Goal: Task Accomplishment & Management: Use online tool/utility

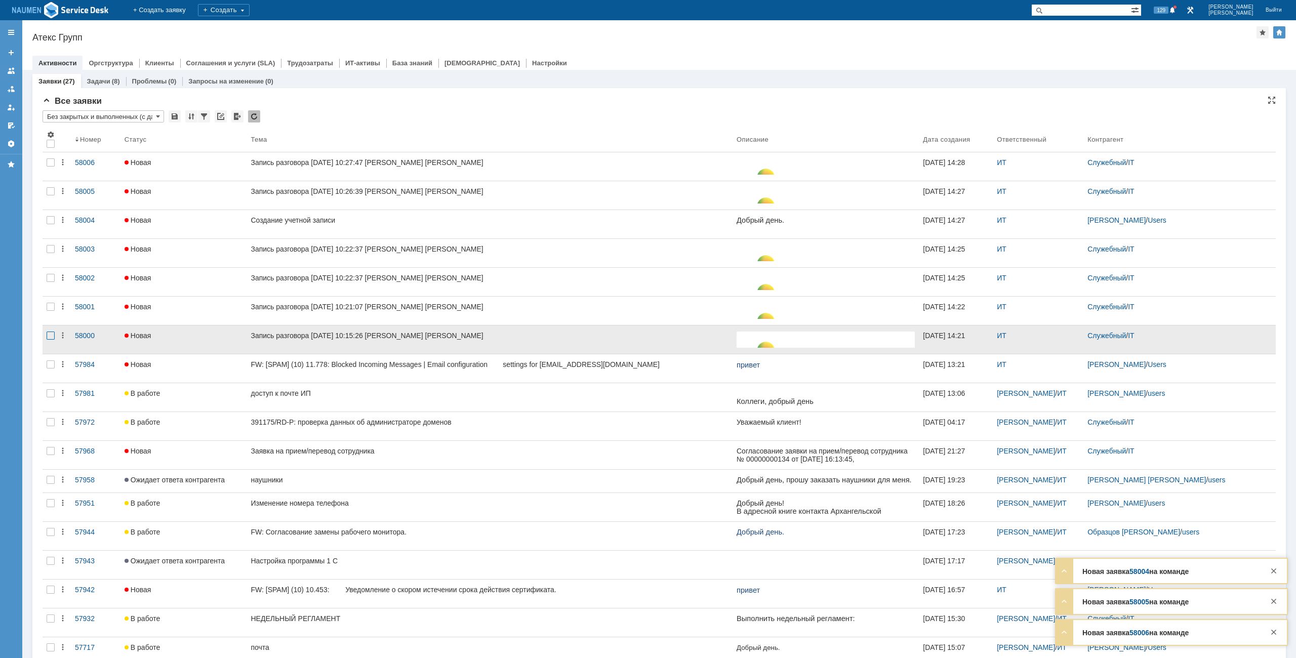
click at [51, 338] on div at bounding box center [51, 336] width 8 height 8
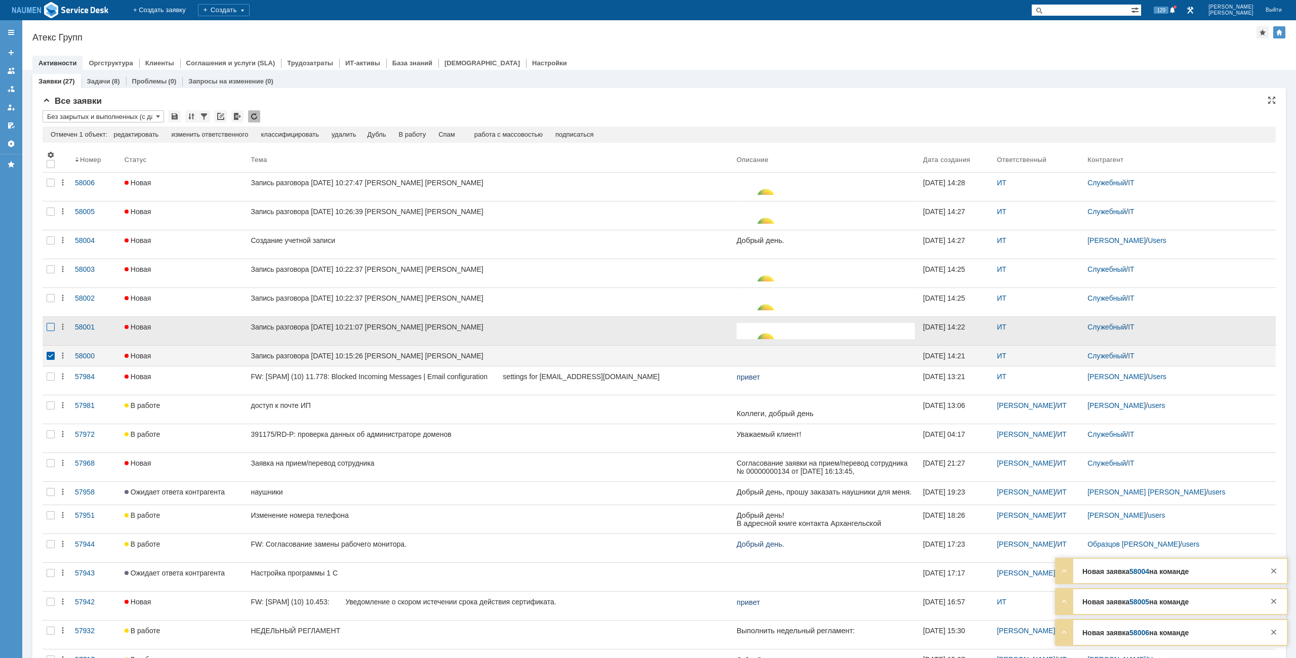
click at [51, 331] on div at bounding box center [51, 327] width 8 height 8
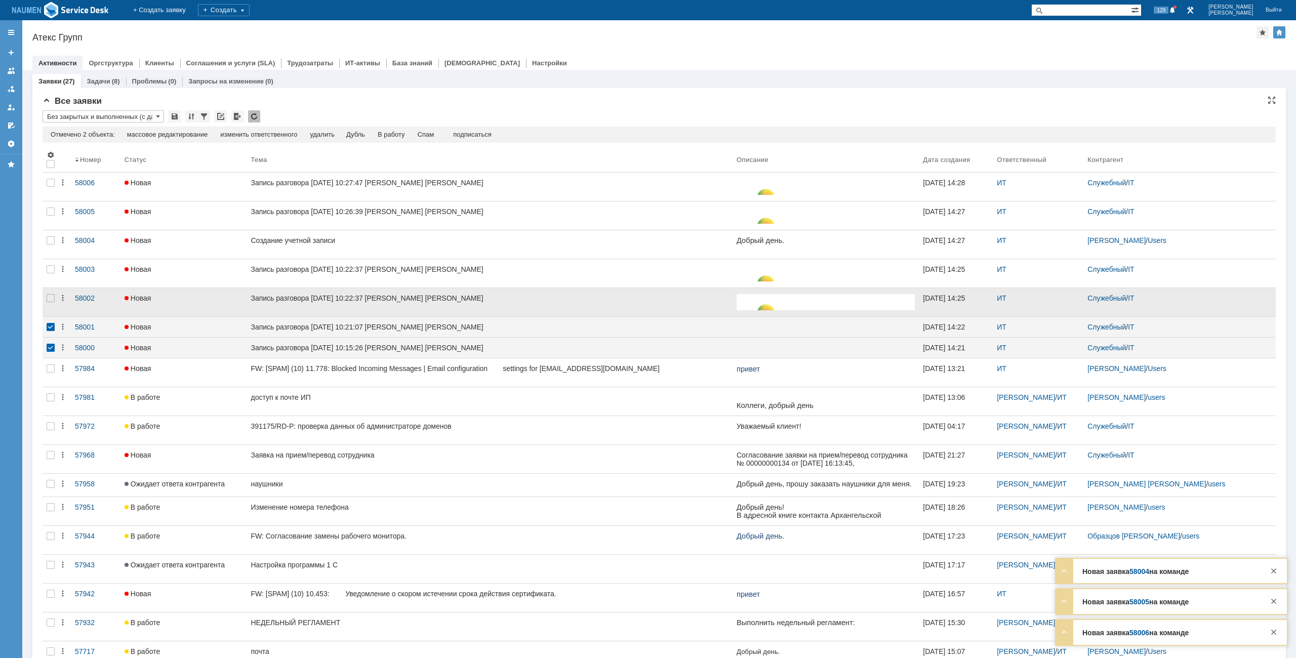
click at [50, 303] on div at bounding box center [51, 302] width 16 height 28
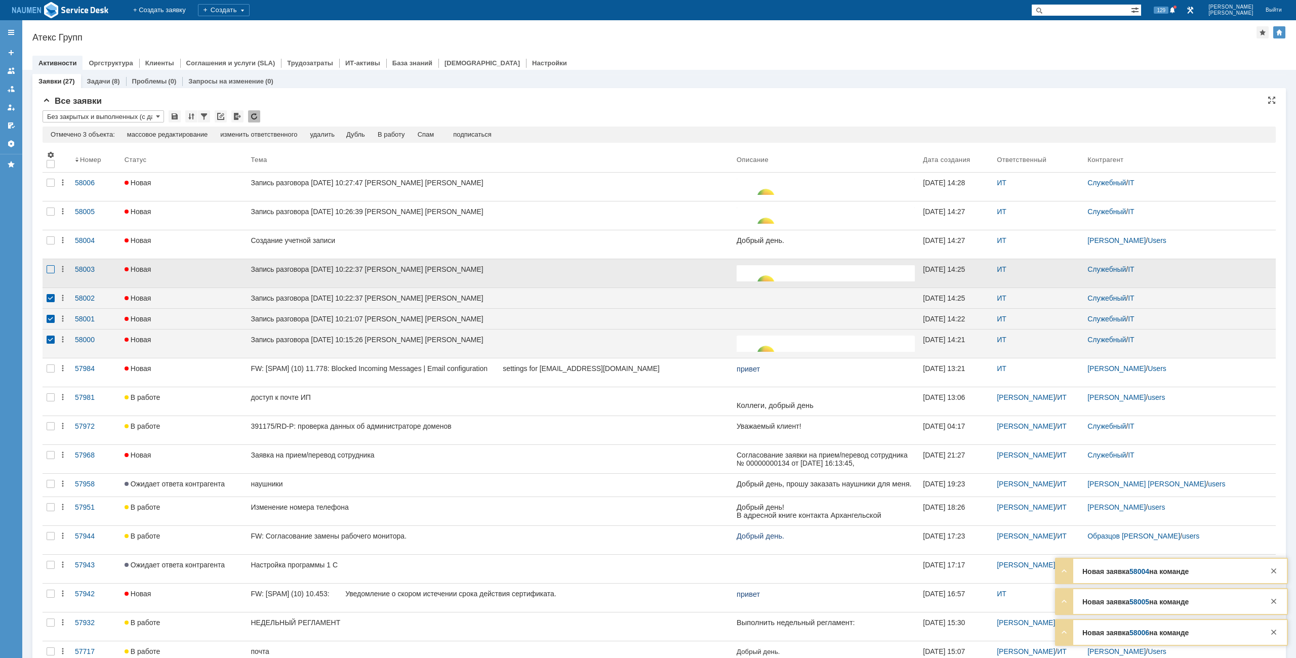
click at [50, 271] on div at bounding box center [51, 269] width 8 height 8
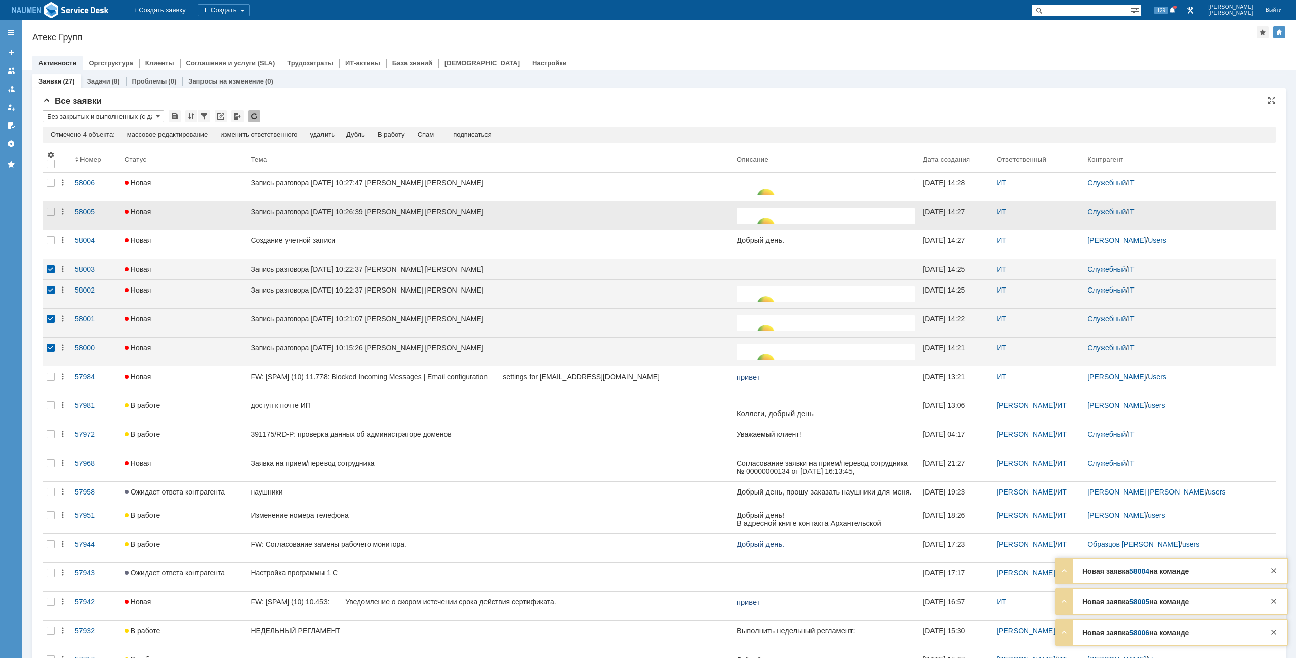
click at [57, 213] on div at bounding box center [51, 215] width 16 height 28
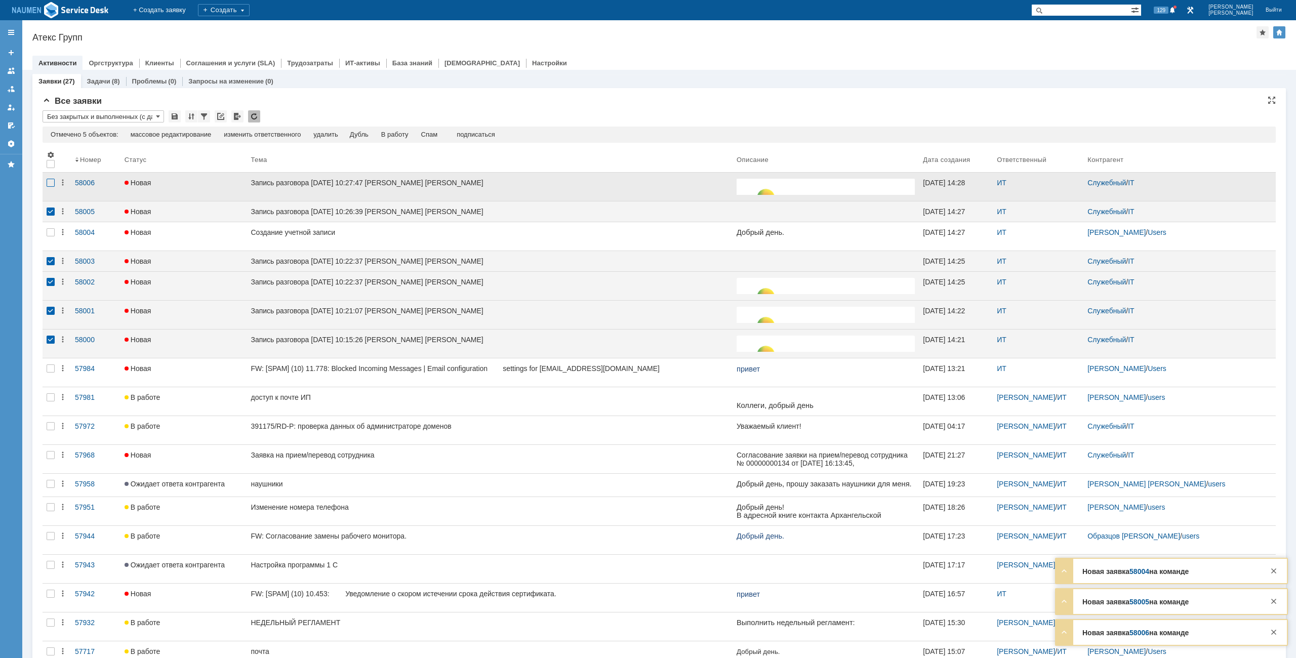
click at [49, 186] on div at bounding box center [51, 183] width 8 height 8
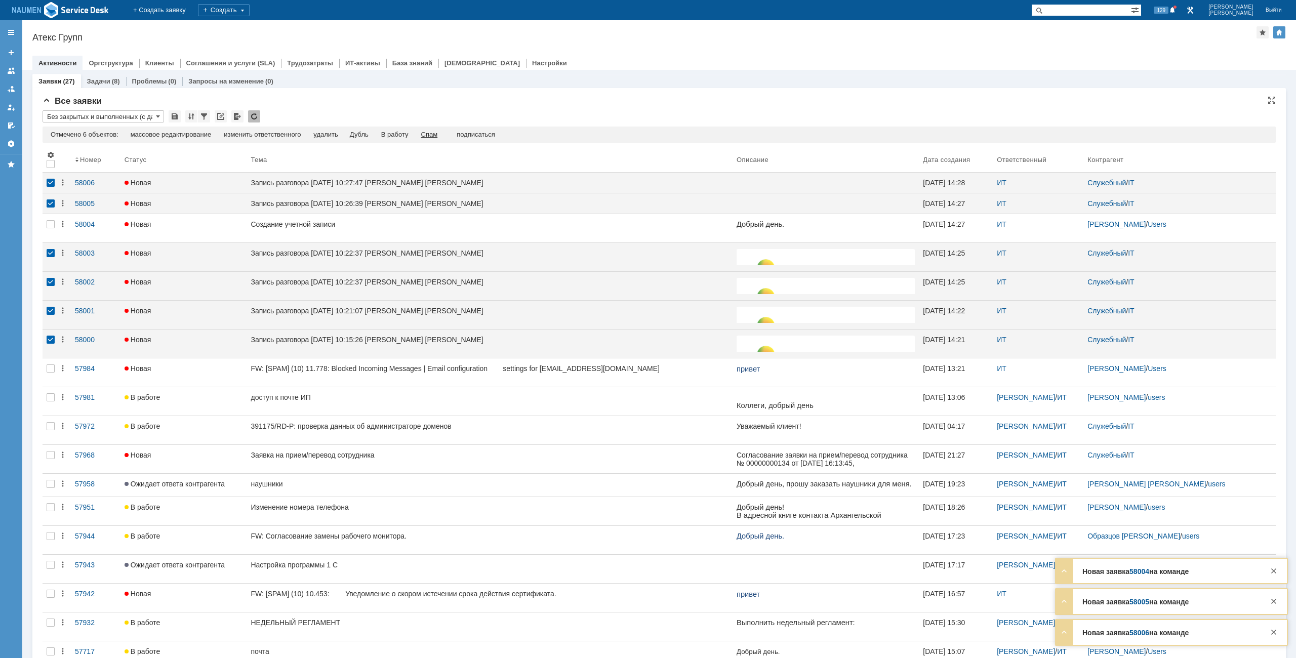
click at [433, 132] on div "Спам" at bounding box center [429, 135] width 17 height 8
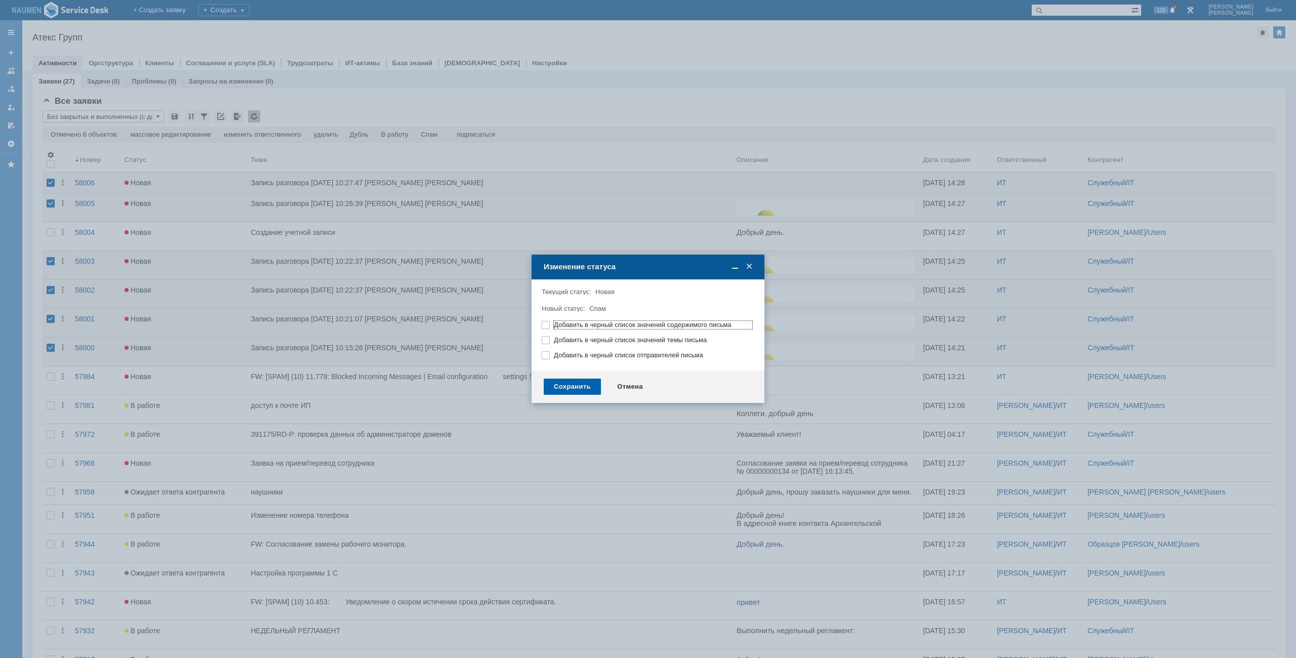
click at [568, 381] on div "Сохранить" at bounding box center [572, 387] width 57 height 16
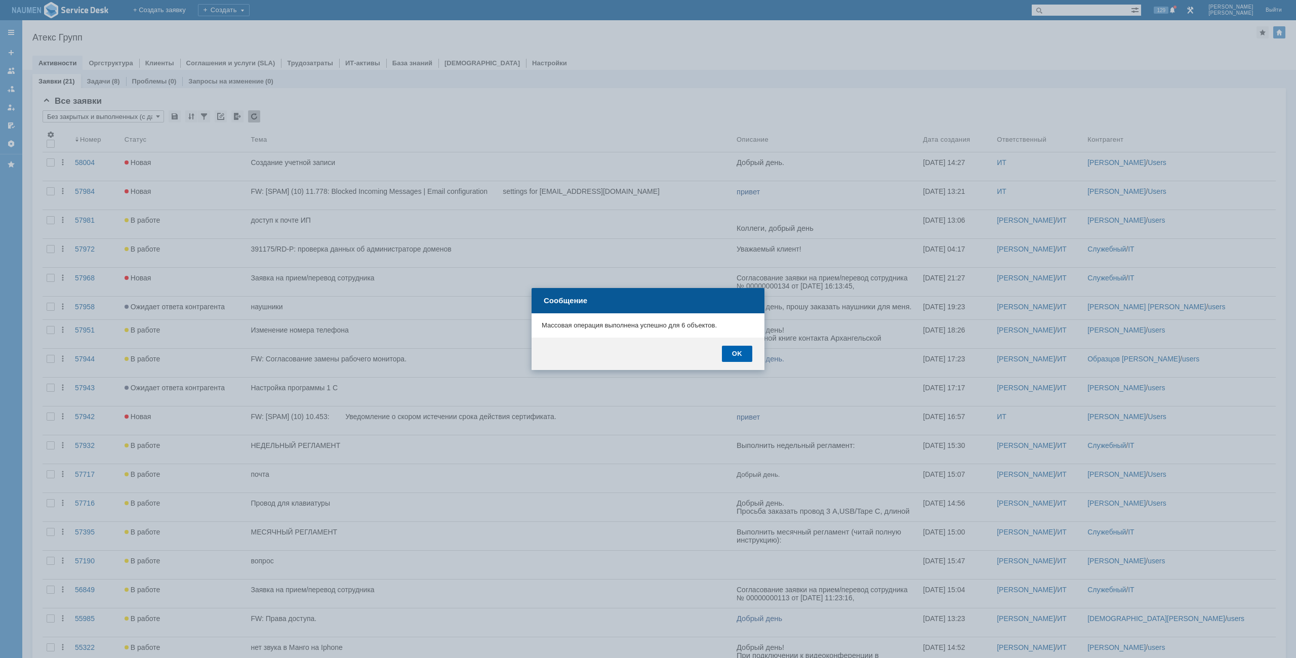
click at [732, 353] on div "OK" at bounding box center [737, 354] width 30 height 16
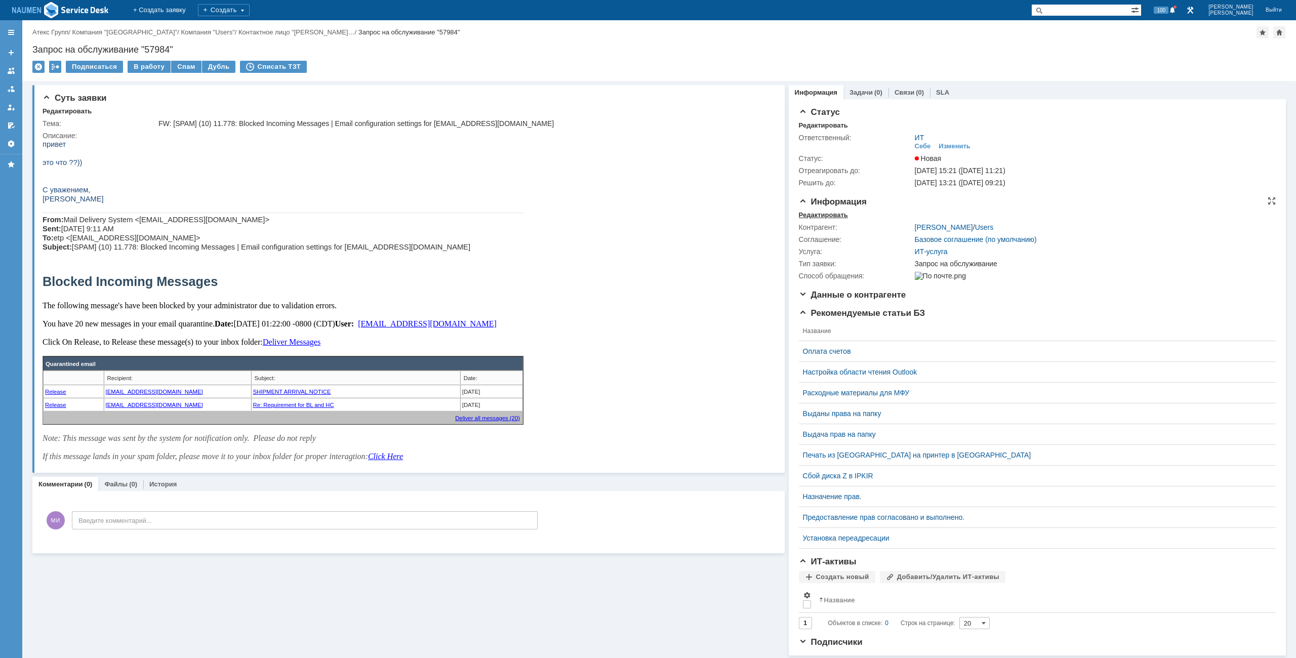
click at [802, 217] on div "Редактировать" at bounding box center [823, 215] width 49 height 8
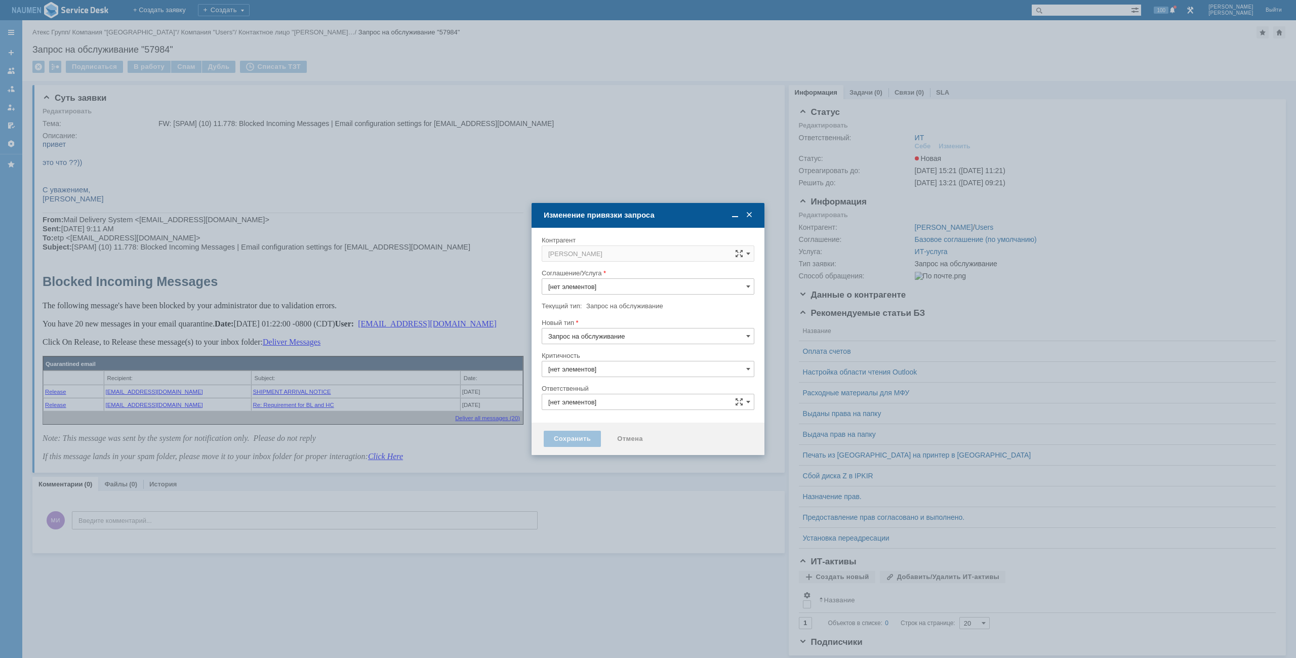
type input "ИТ"
type input "ИТ-услуга"
type input "3. Низкая"
type input "[не указано]"
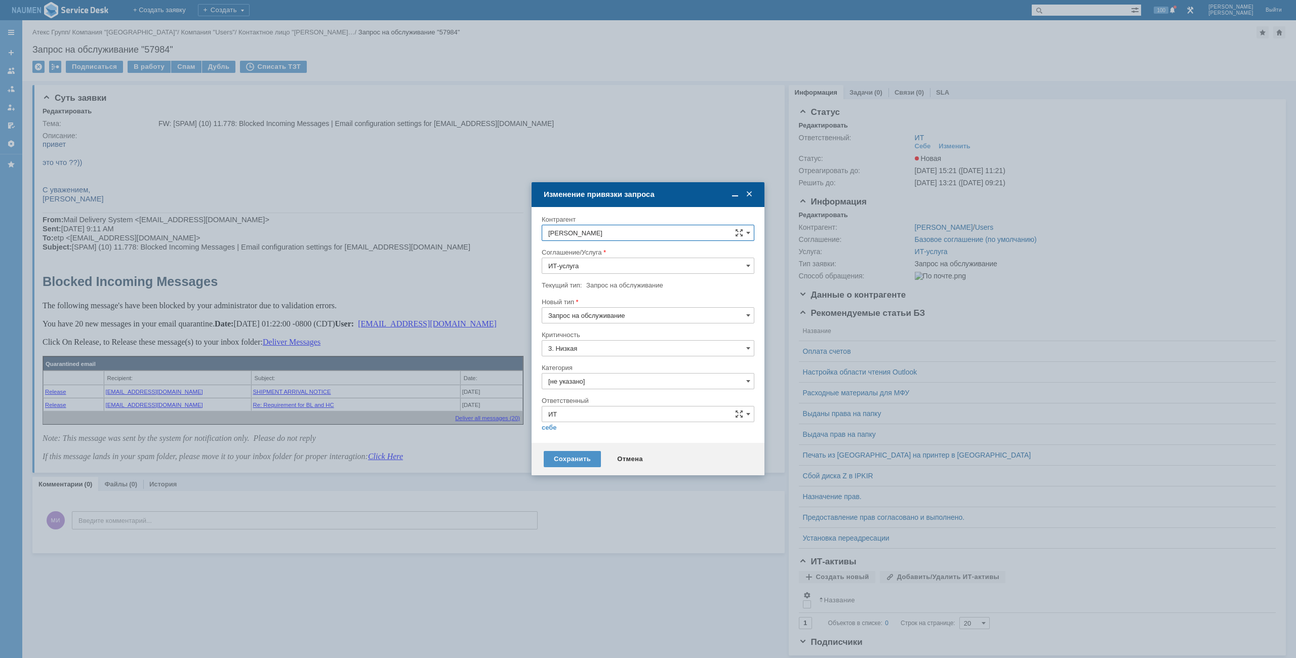
click at [580, 389] on input "[не указано]" at bounding box center [648, 381] width 213 height 16
click at [574, 436] on span "Почта" at bounding box center [647, 438] width 199 height 8
type input "Почта"
click at [551, 428] on link "себе" at bounding box center [549, 428] width 15 height 8
type input "Мурзин Иван"
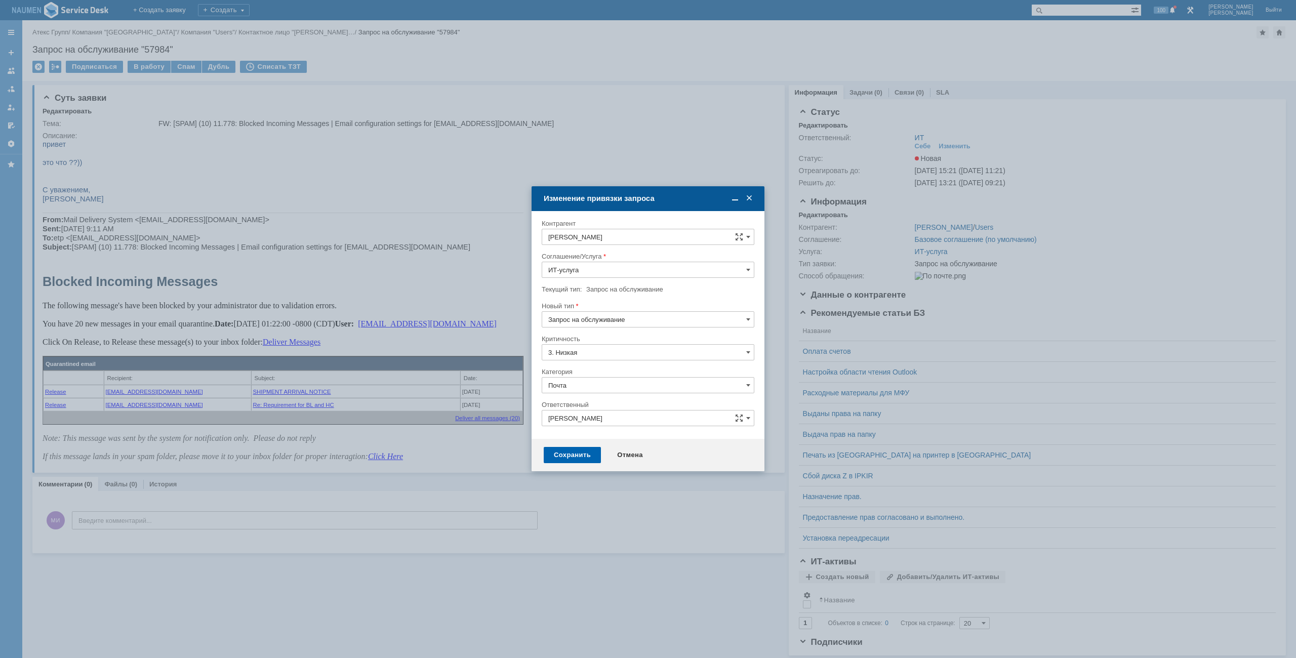
click at [566, 455] on div "Сохранить" at bounding box center [572, 455] width 57 height 16
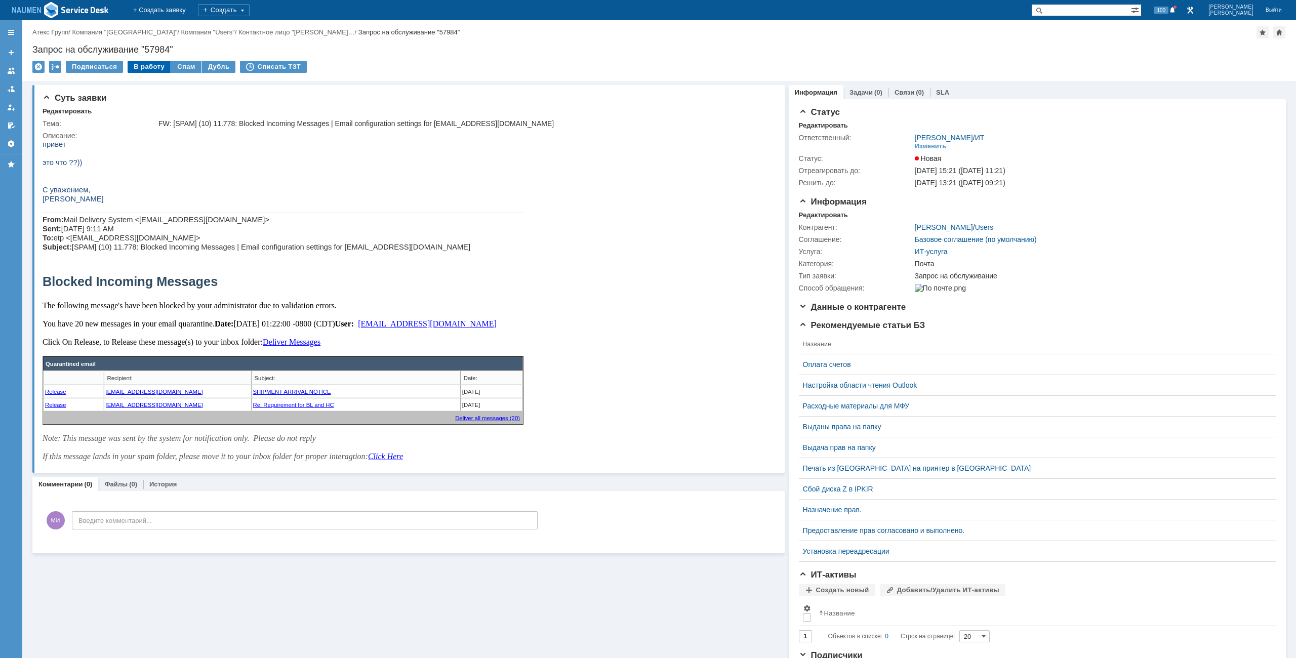
click at [159, 66] on div "В работу" at bounding box center [149, 67] width 43 height 12
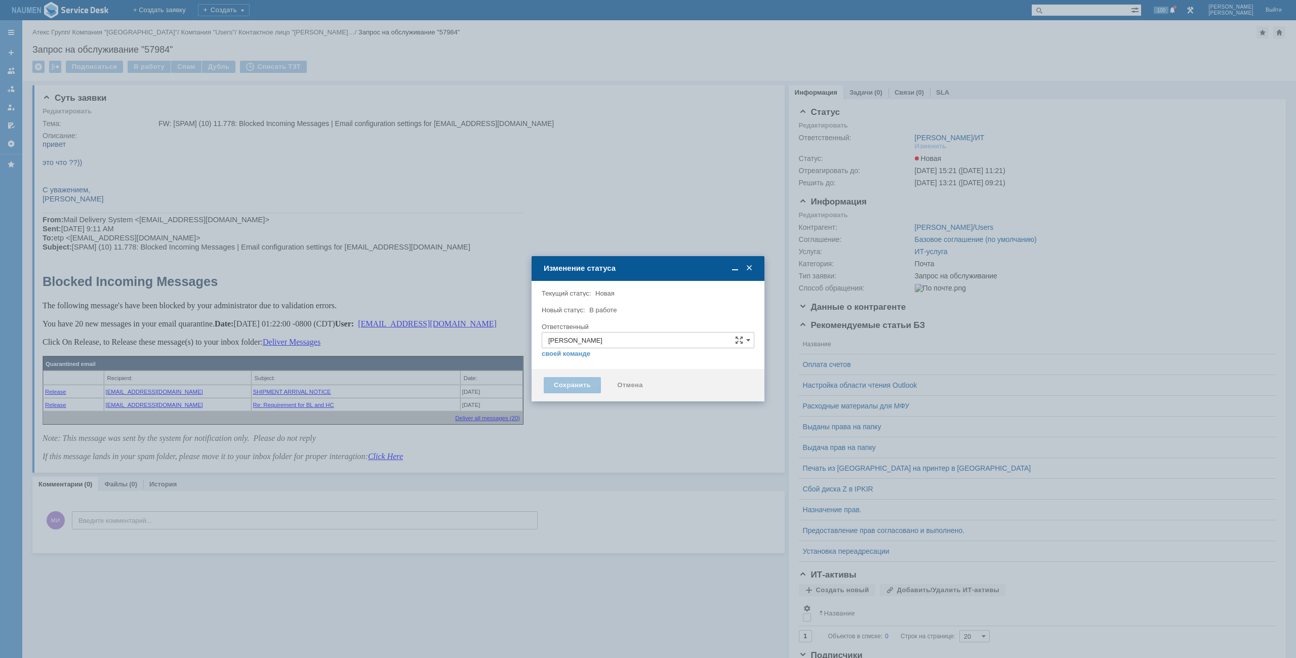
type input "Почта"
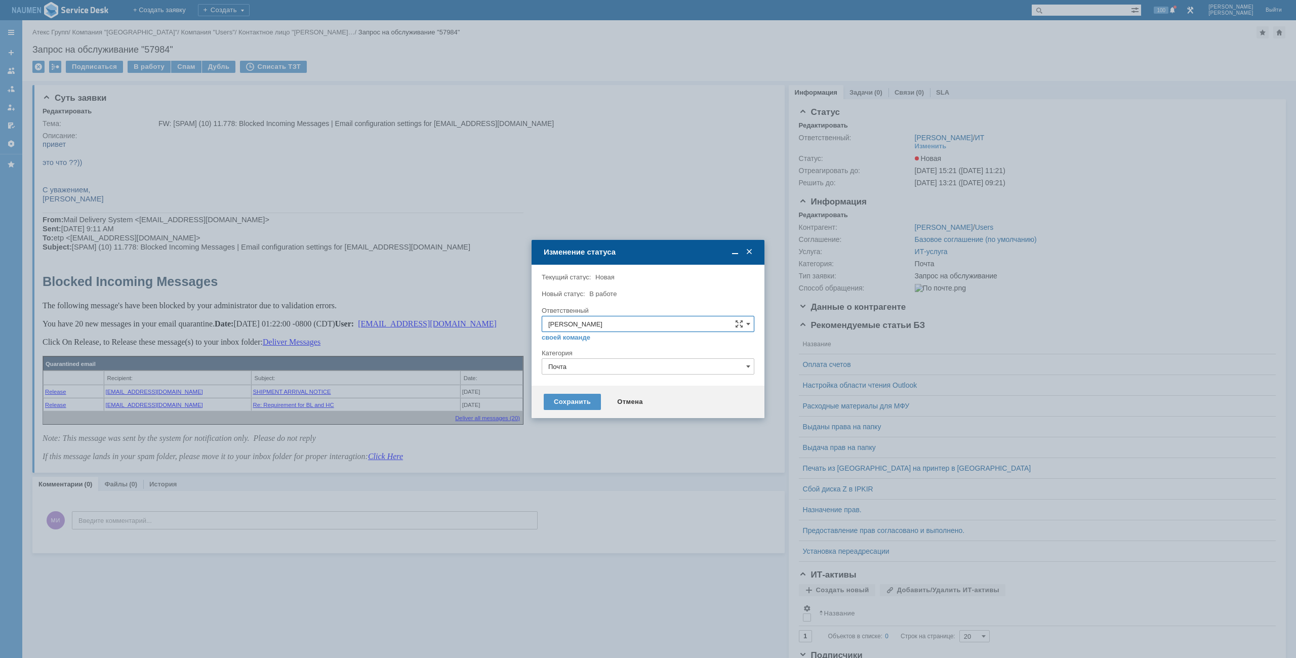
click at [568, 412] on div "Сохранить Отмена" at bounding box center [648, 402] width 233 height 32
click at [567, 403] on div "Сохранить" at bounding box center [572, 402] width 57 height 16
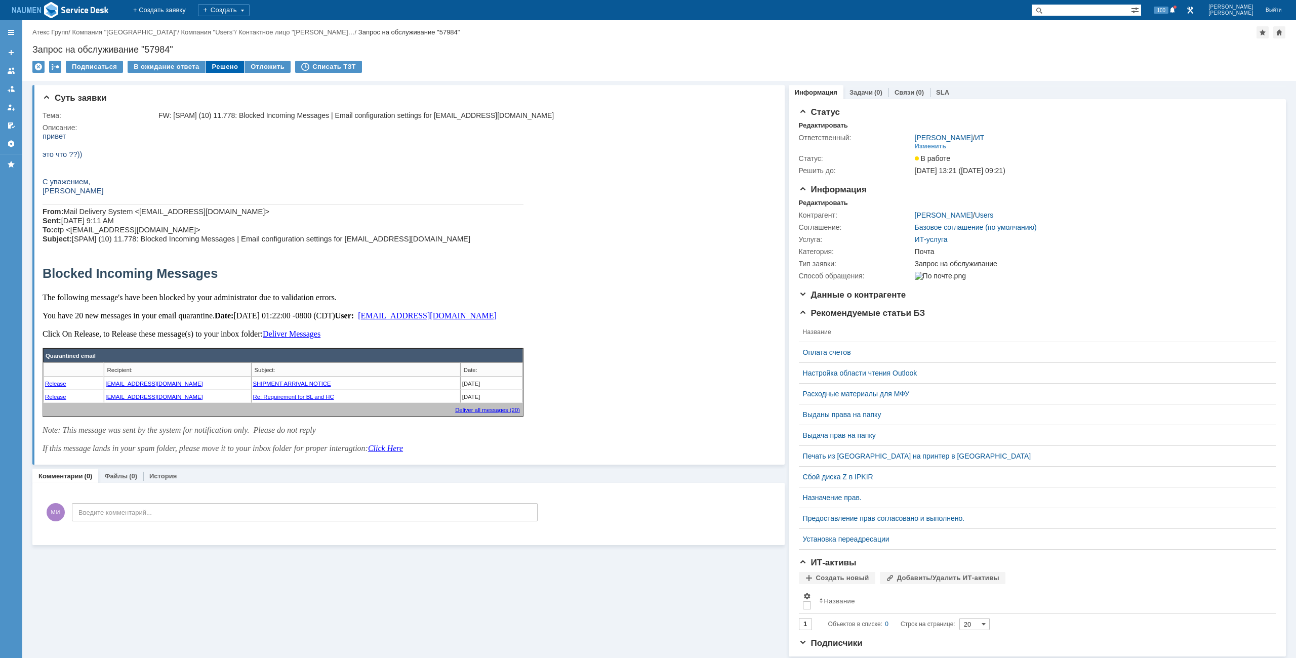
click at [225, 64] on div "Решено" at bounding box center [225, 67] width 38 height 12
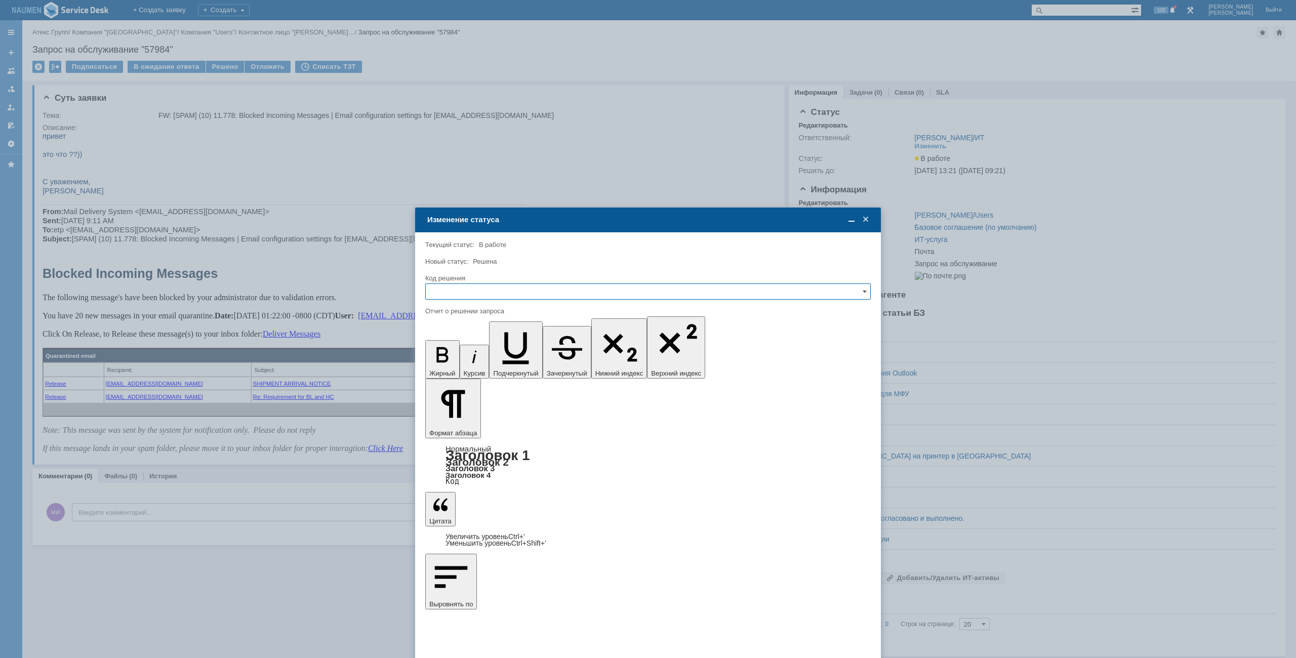
click at [478, 289] on input "text" at bounding box center [648, 292] width 446 height 16
click at [447, 358] on span "Решено" at bounding box center [648, 360] width 432 height 8
type input "Решено"
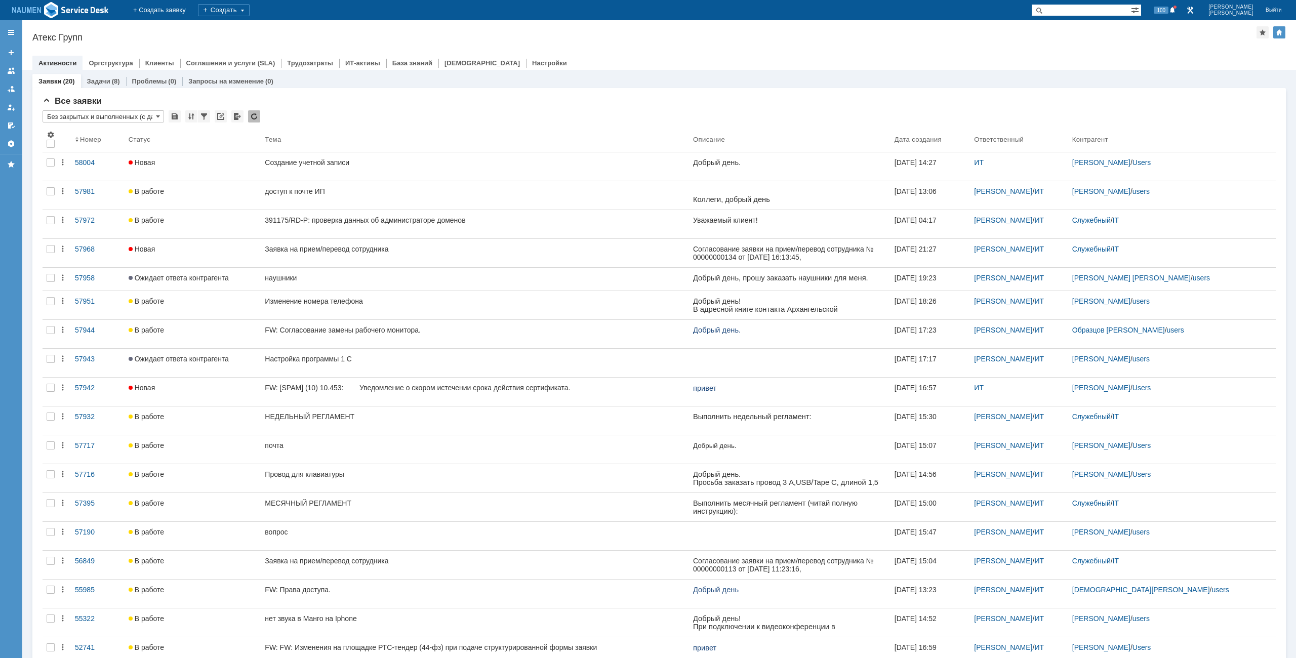
click at [789, 51] on div at bounding box center [658, 53] width 1253 height 8
